Goal: Task Accomplishment & Management: Manage account settings

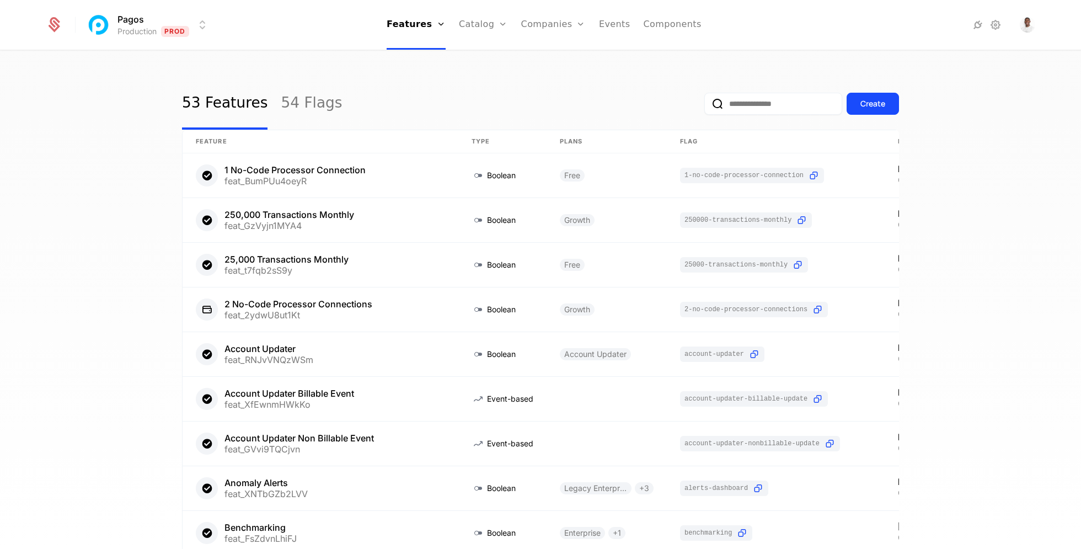
select select "***"
click at [561, 56] on link "Companies" at bounding box center [559, 60] width 51 height 13
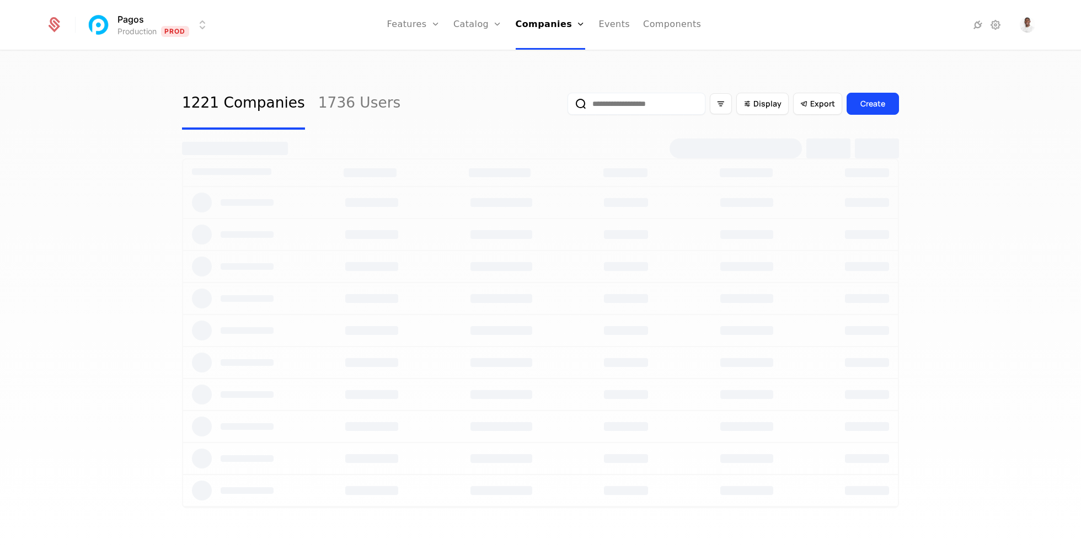
select select "***"
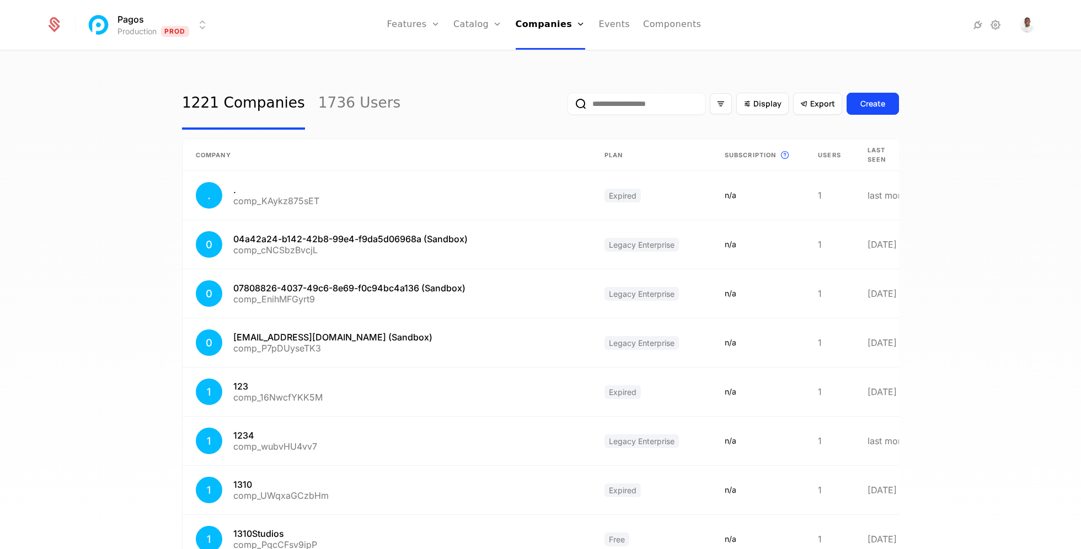
click at [632, 110] on input "email" at bounding box center [636, 104] width 138 height 22
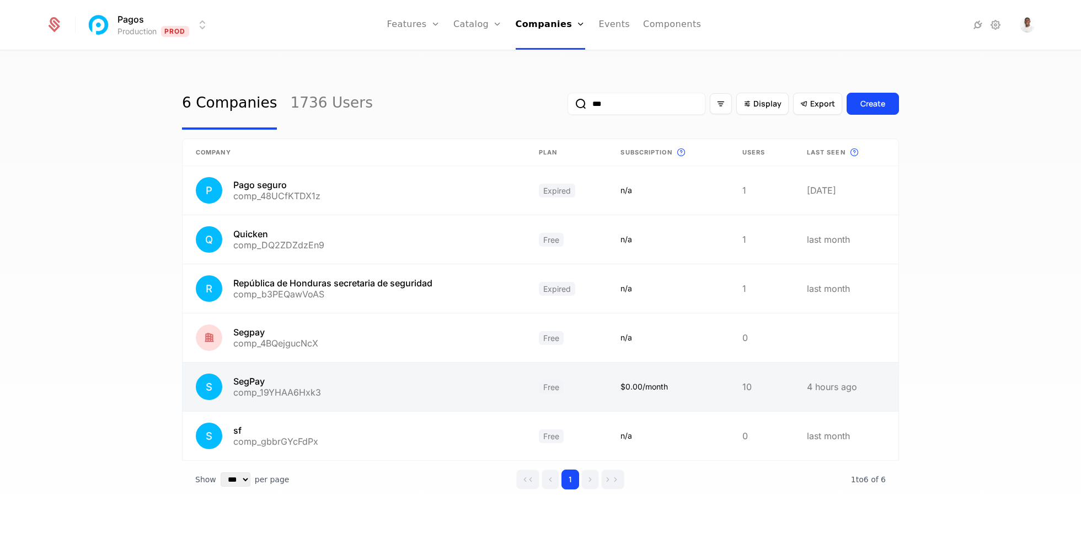
type input "***"
click at [448, 388] on link at bounding box center [353, 386] width 343 height 49
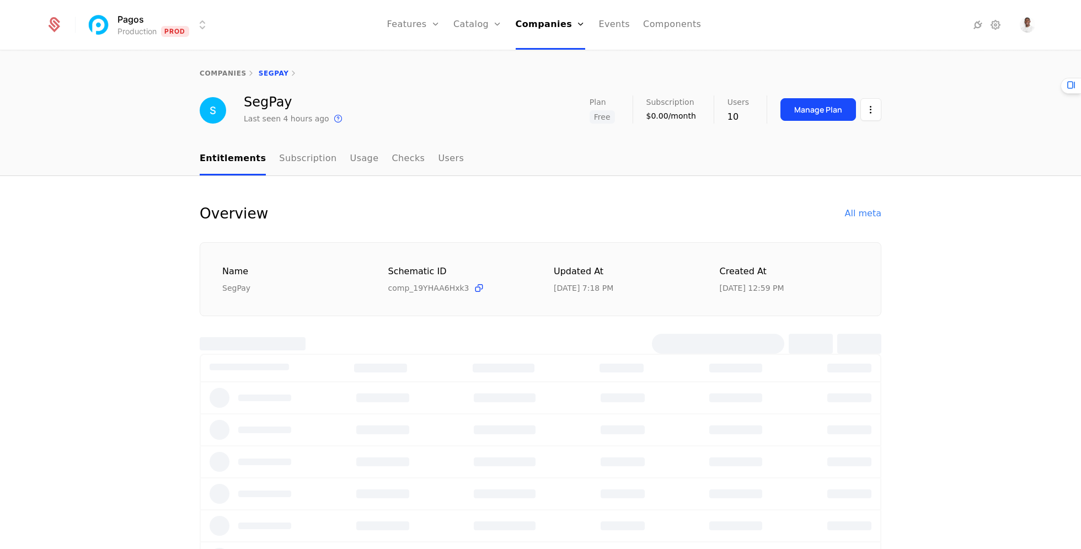
select select "***"
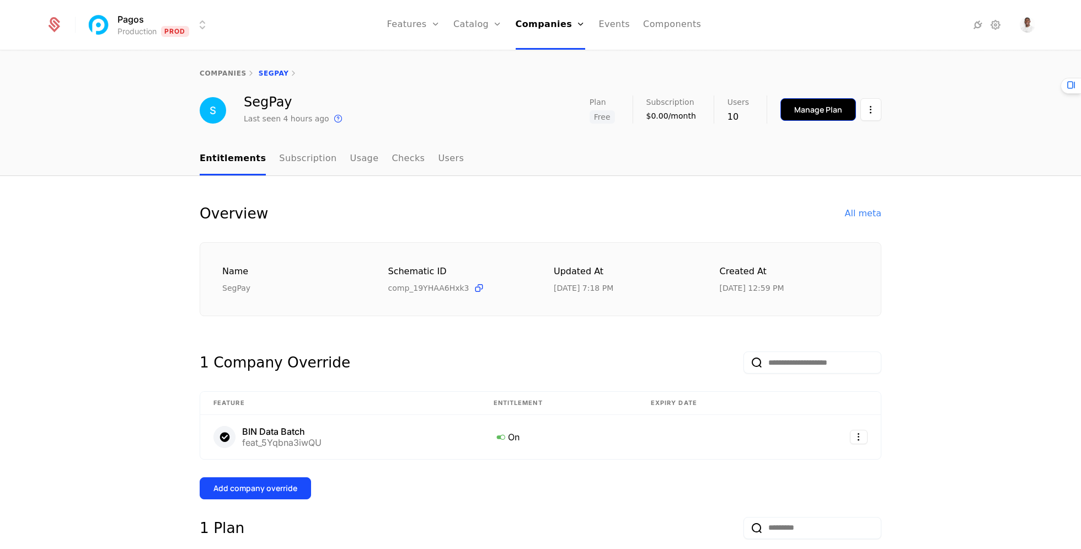
click at [809, 103] on button "Manage Plan" at bounding box center [818, 109] width 76 height 23
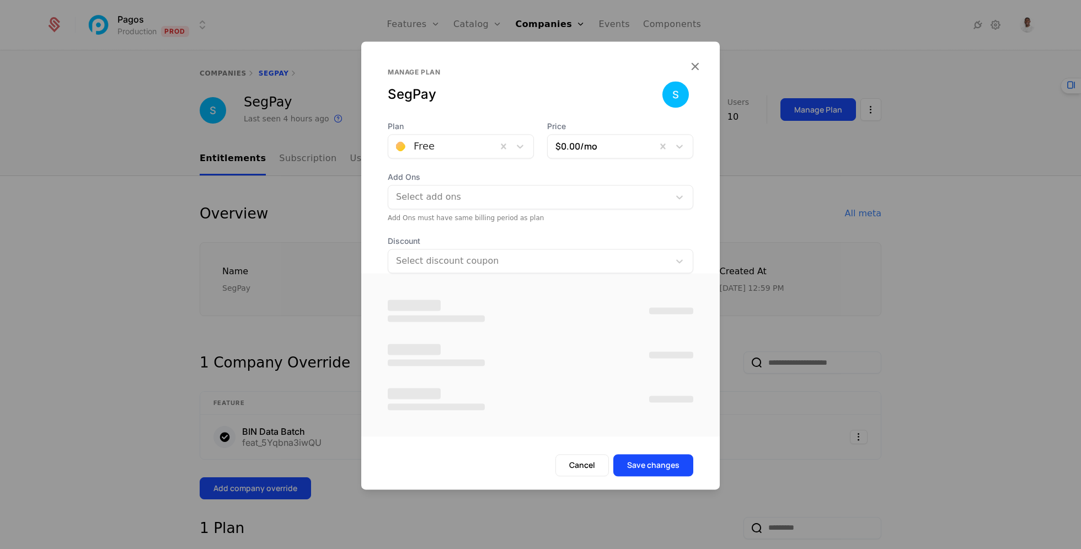
click at [500, 200] on div at bounding box center [530, 196] width 266 height 15
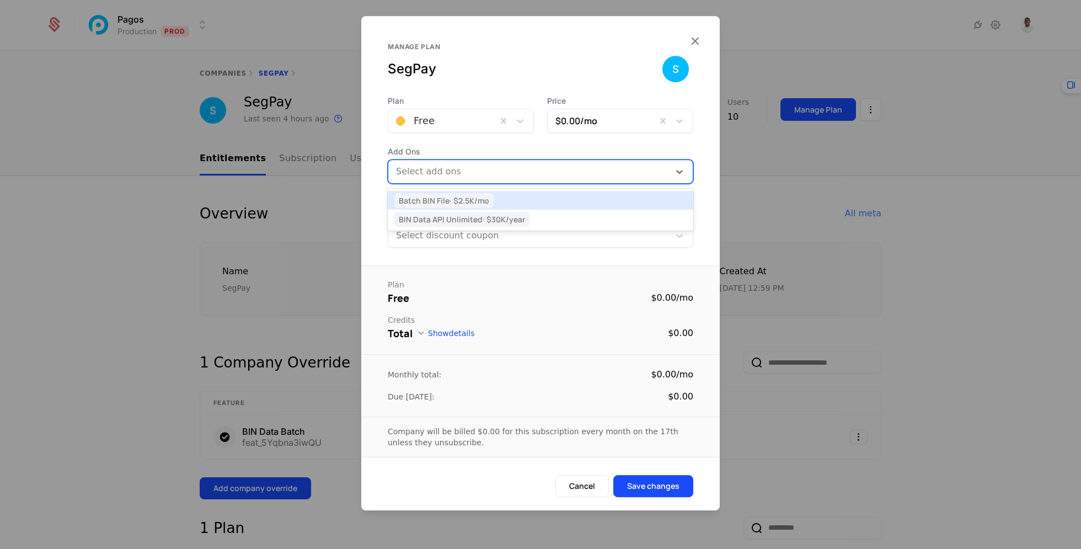
click at [508, 196] on div "Batch BIN File · $2.5K /mo" at bounding box center [540, 200] width 292 height 10
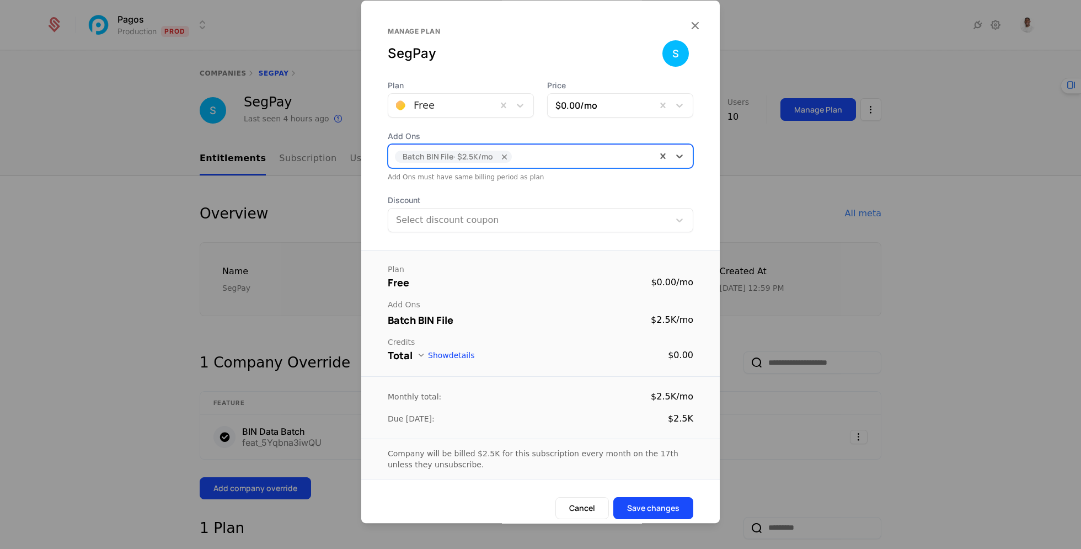
click at [441, 353] on button "Show details" at bounding box center [445, 355] width 57 height 9
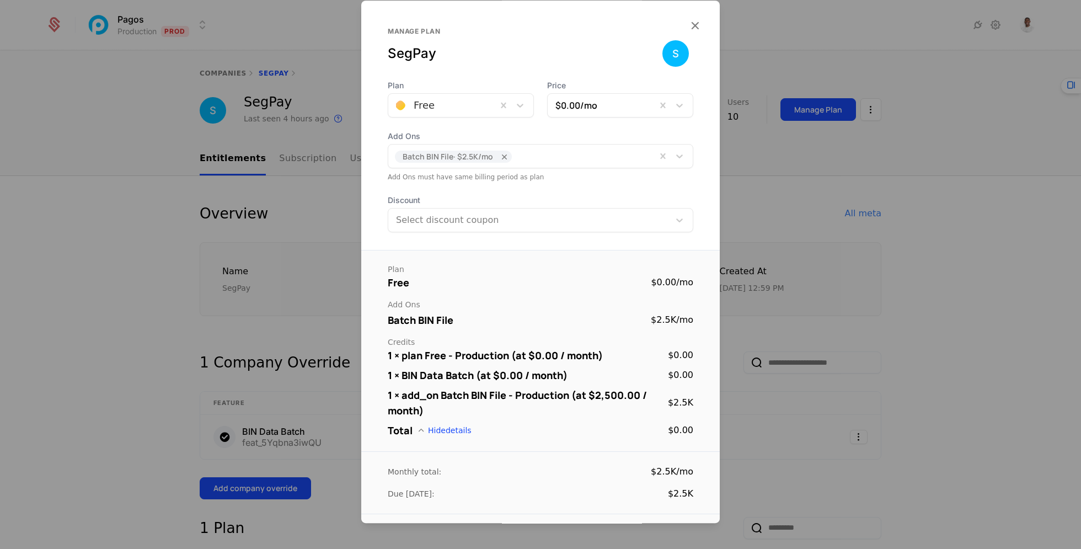
click at [901, 311] on div at bounding box center [540, 274] width 1081 height 549
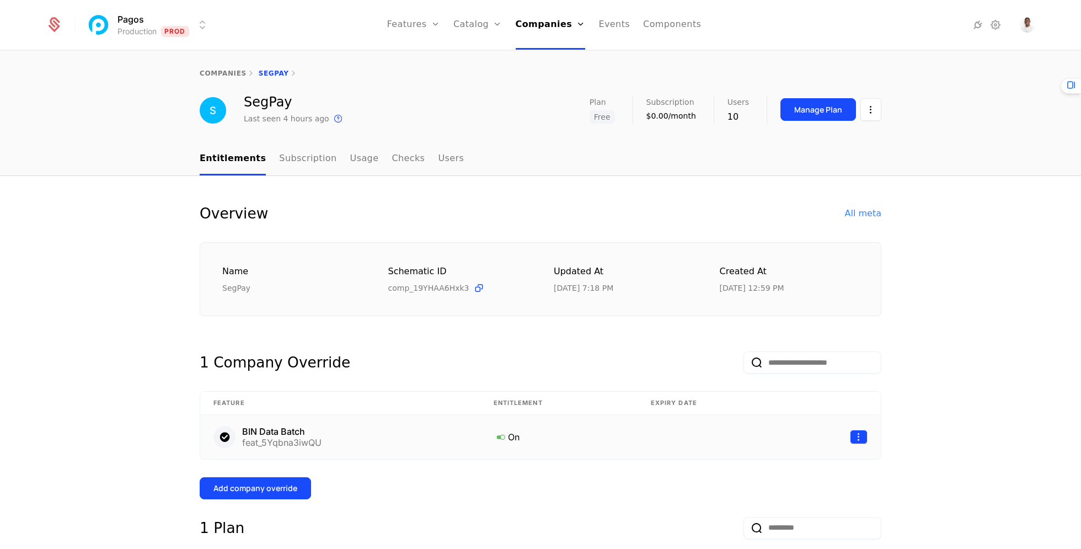
click at [866, 440] on html "Pagos Production Prod Features Features Flags Catalog Plans Add Ons Configurati…" at bounding box center [540, 274] width 1081 height 549
click at [799, 463] on div "Delete" at bounding box center [790, 463] width 41 height 15
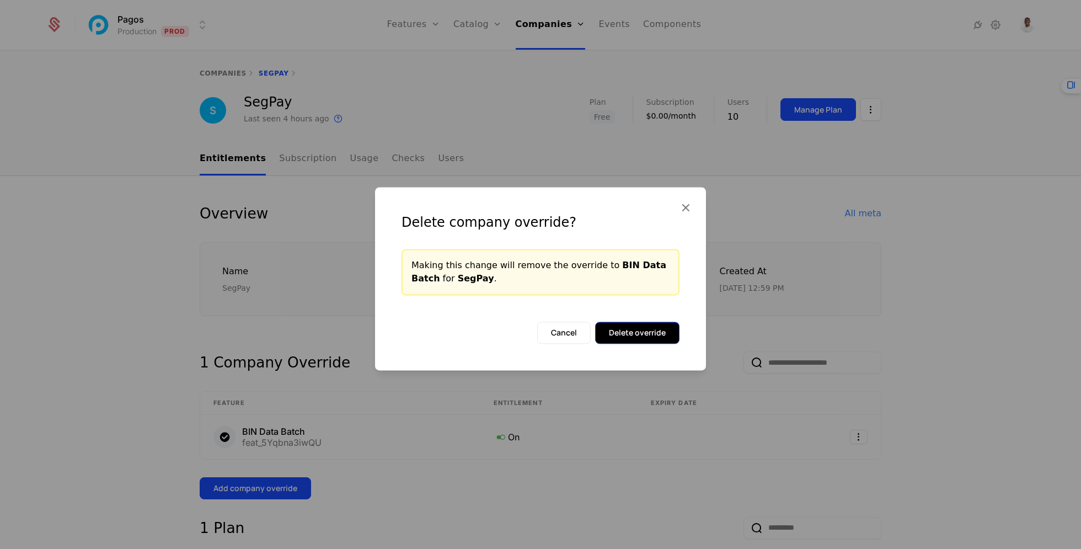
click at [655, 330] on button "Delete override" at bounding box center [637, 332] width 84 height 22
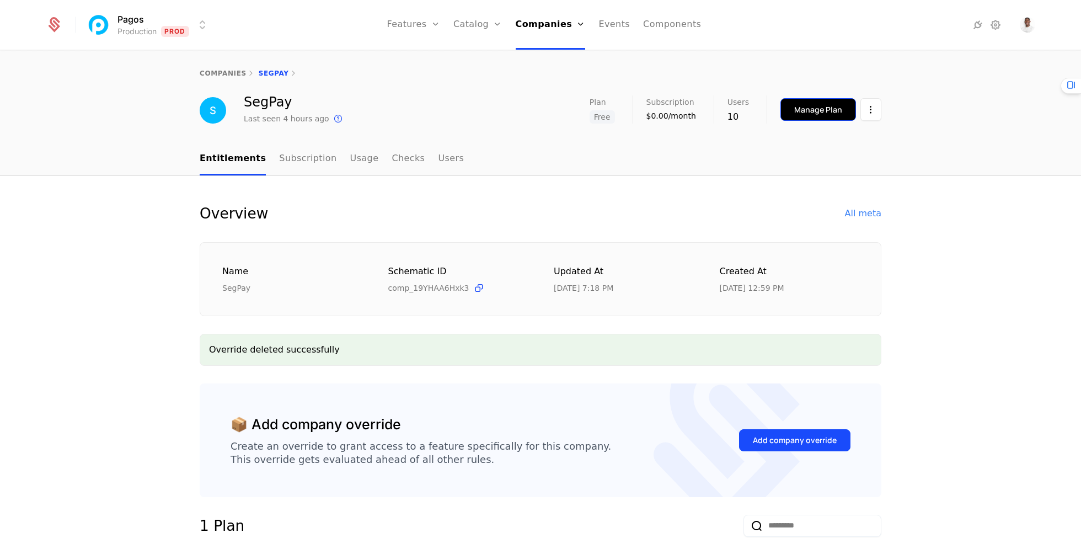
click at [832, 110] on div "Manage Plan" at bounding box center [818, 109] width 48 height 11
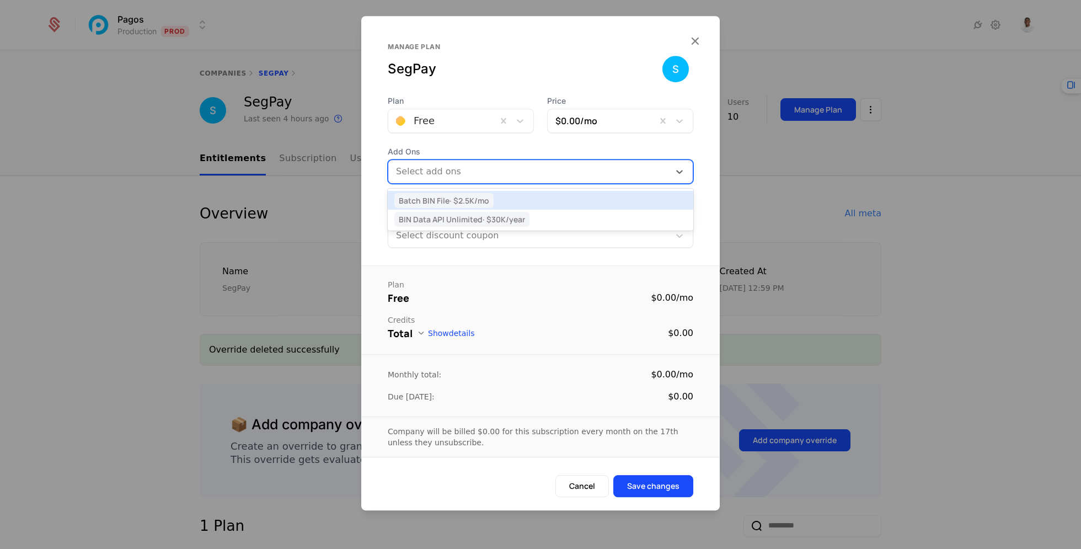
click at [533, 171] on div at bounding box center [530, 171] width 266 height 15
click at [533, 197] on div "Batch BIN File · $2.5K /mo" at bounding box center [540, 200] width 292 height 10
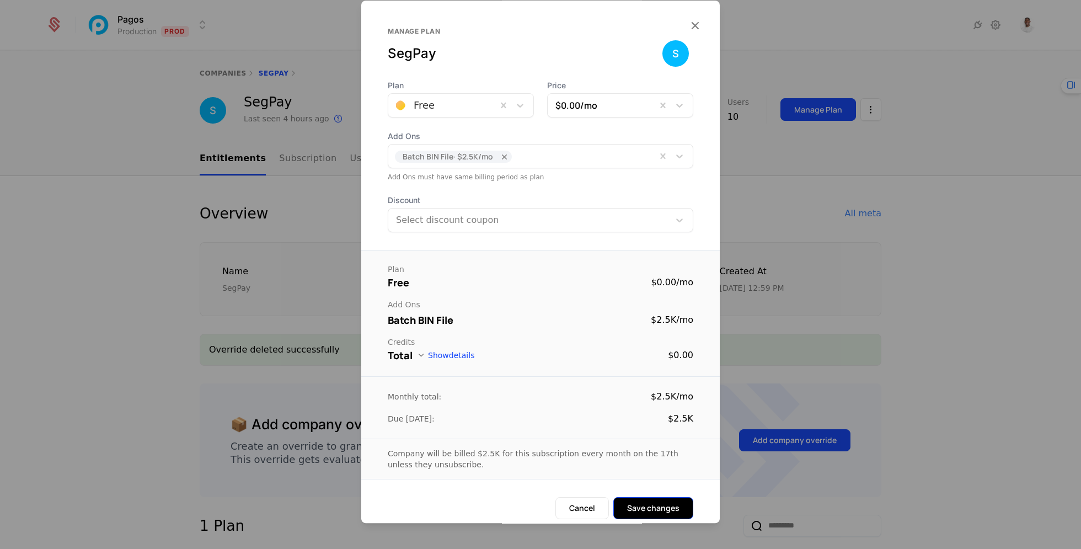
click at [670, 503] on button "Save changes" at bounding box center [653, 508] width 80 height 22
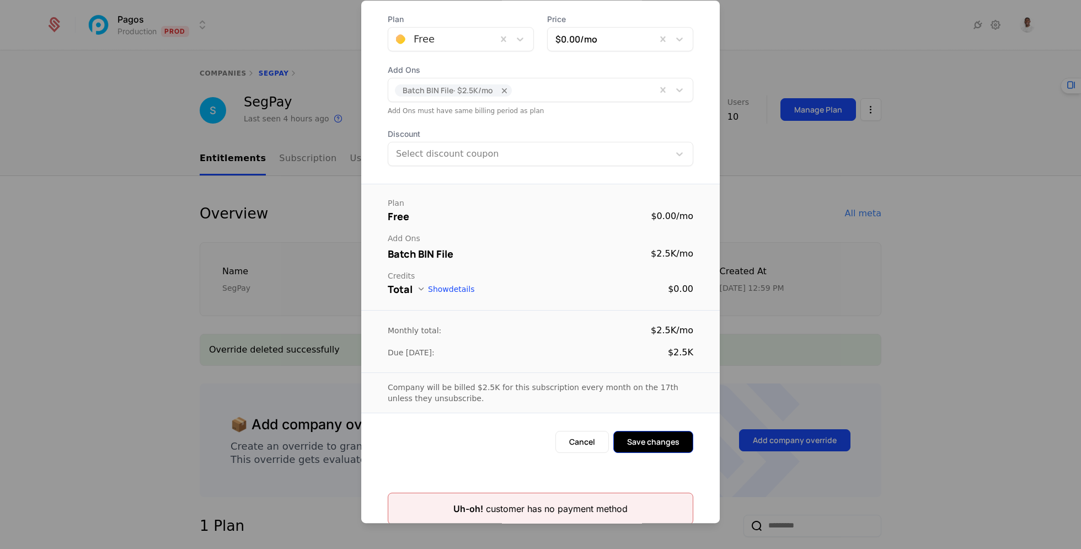
click at [641, 440] on button "Save changes" at bounding box center [653, 442] width 80 height 22
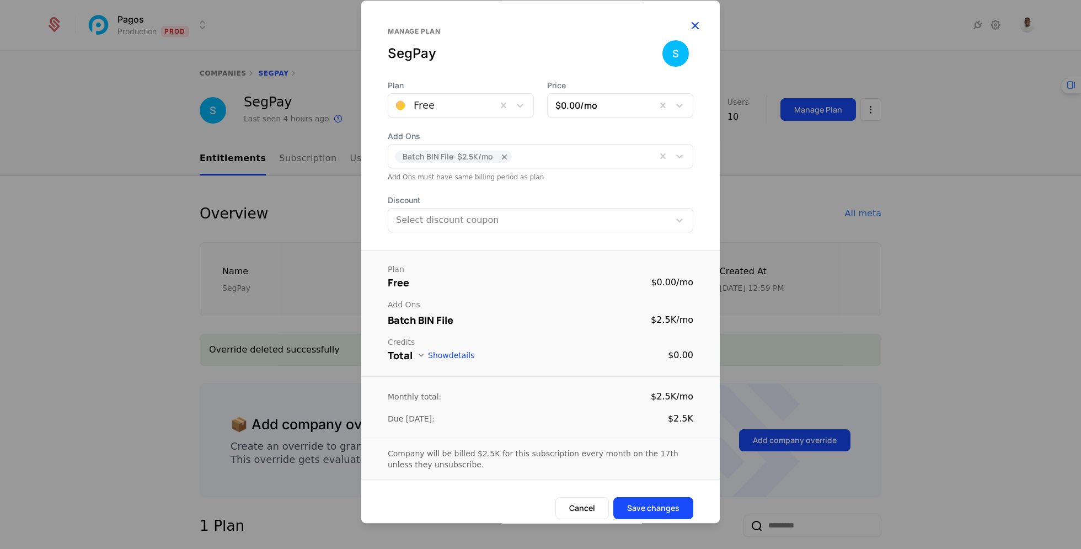
click at [700, 30] on icon "button" at bounding box center [694, 25] width 14 height 14
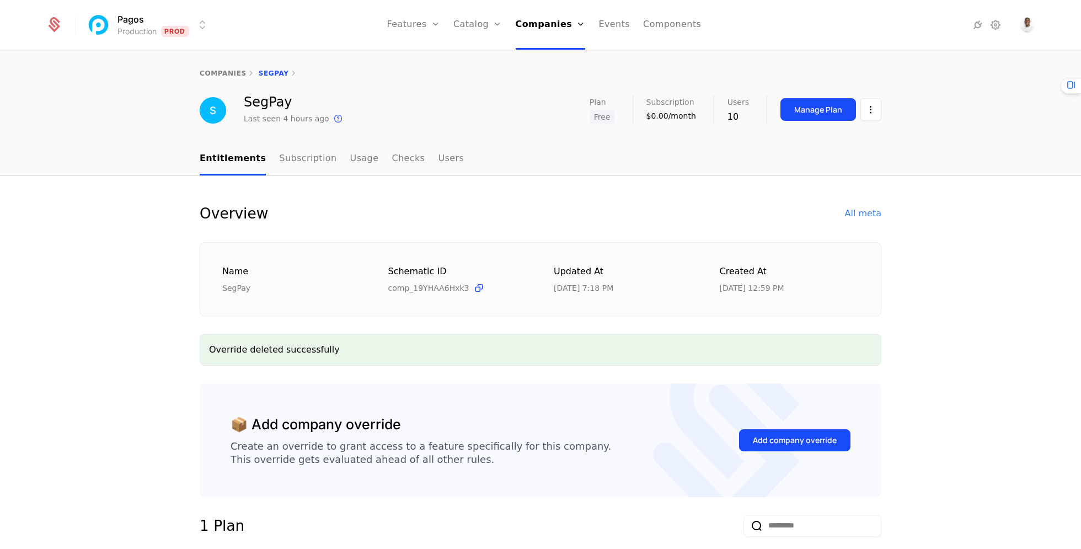
click at [773, 426] on div "Add company override" at bounding box center [794, 440] width 111 height 52
click at [775, 438] on div "Add company override" at bounding box center [795, 439] width 84 height 11
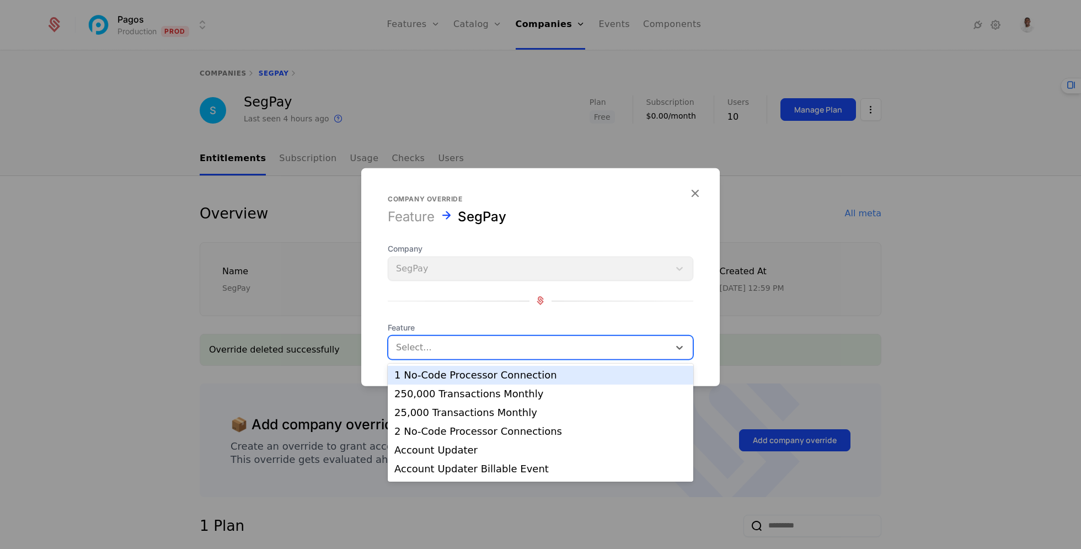
click at [510, 347] on div at bounding box center [529, 346] width 266 height 15
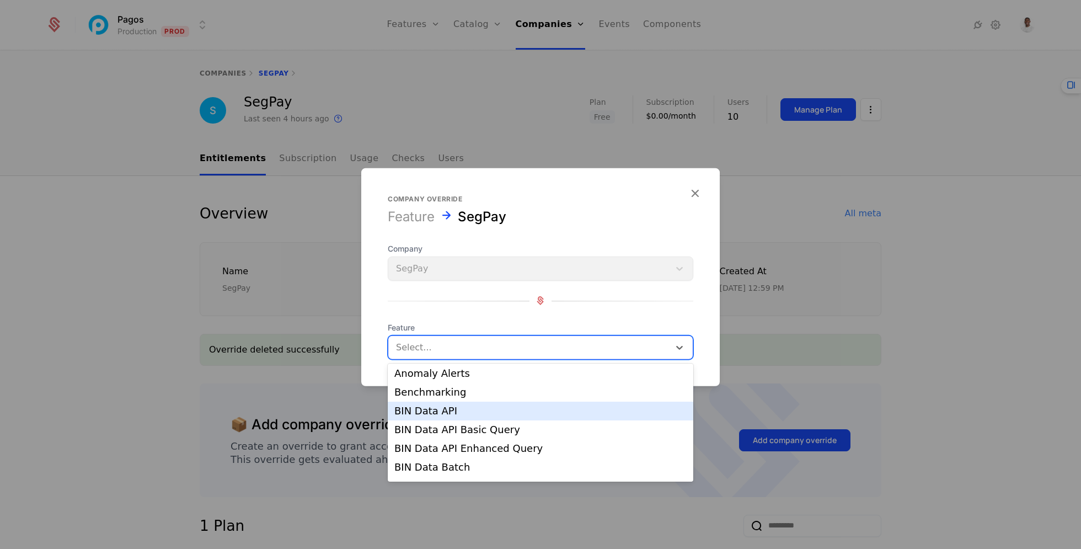
scroll to position [135, 0]
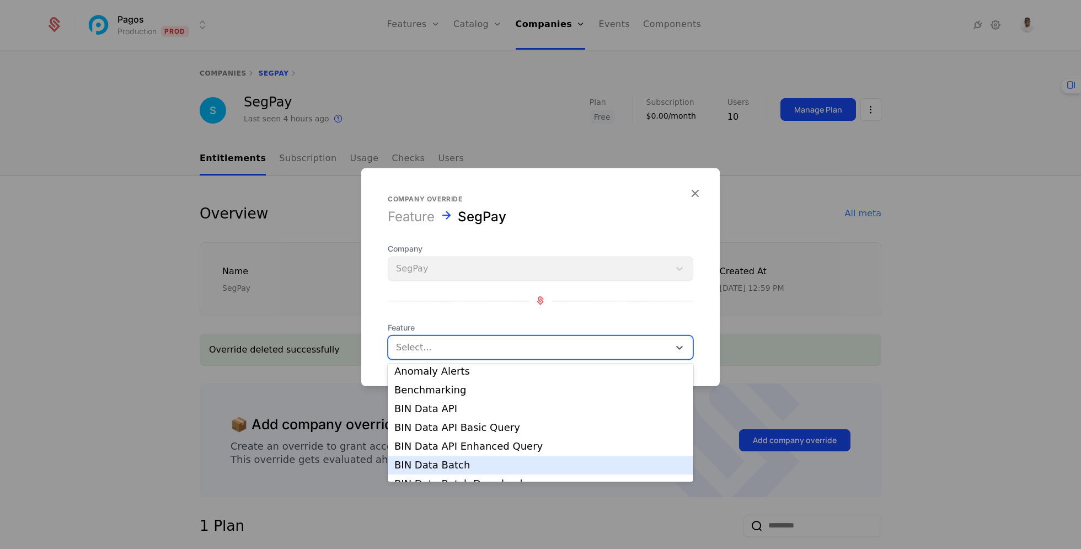
click at [474, 464] on div "BIN Data Batch" at bounding box center [540, 465] width 292 height 10
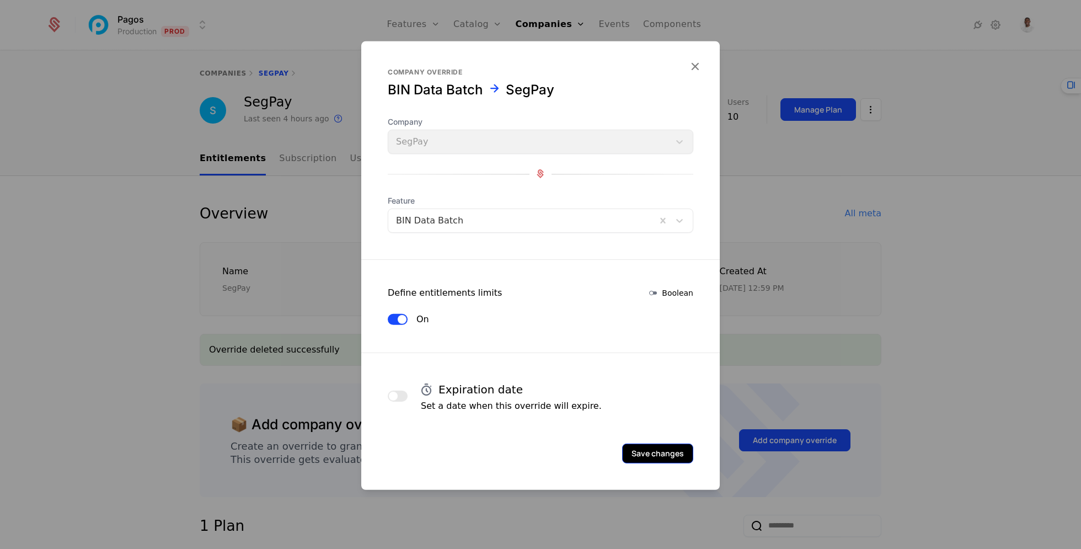
click at [649, 458] on button "Save changes" at bounding box center [657, 453] width 71 height 20
